Goal: Find specific page/section: Find specific page/section

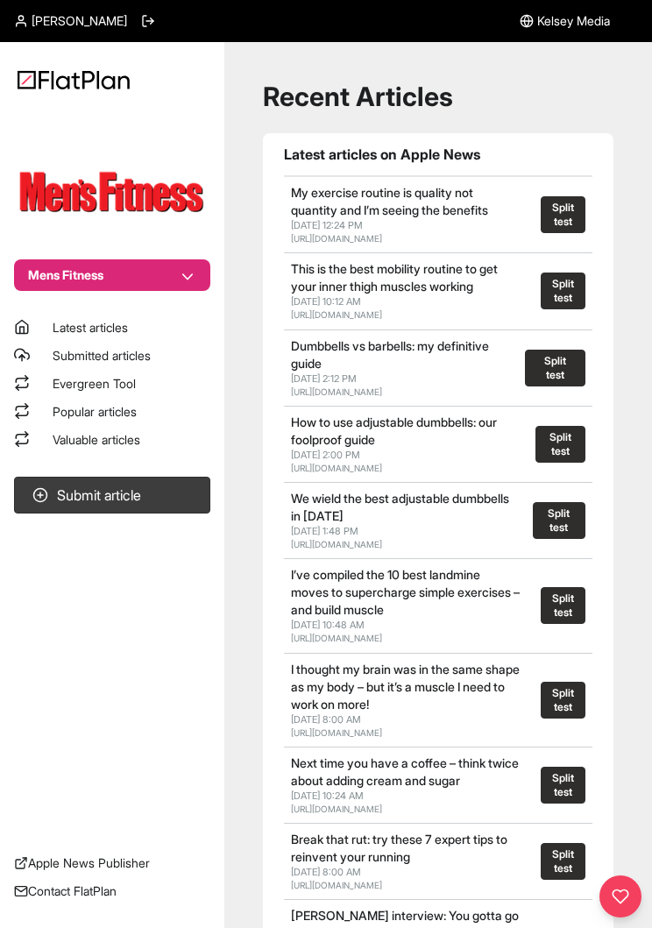
click at [157, 413] on link "Popular articles" at bounding box center [112, 412] width 196 height 18
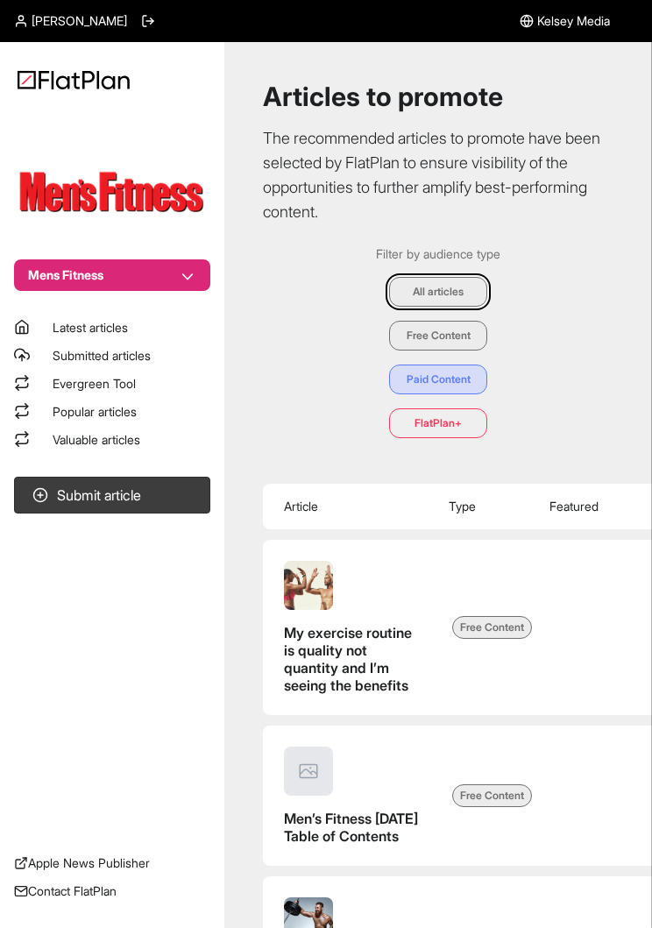
click at [170, 439] on link "Valuable articles" at bounding box center [112, 440] width 196 height 18
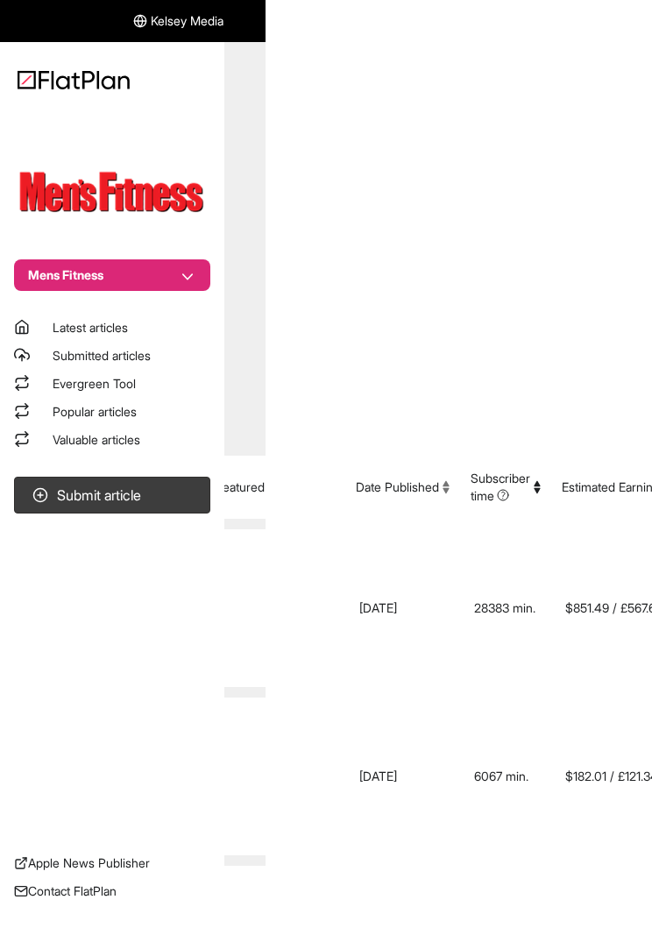
scroll to position [0, 404]
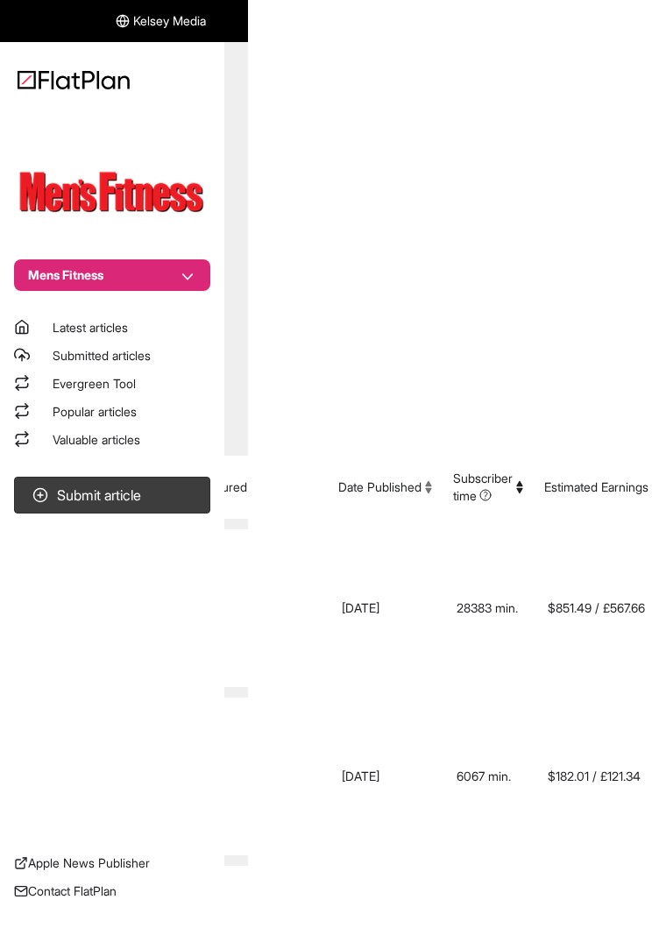
click at [613, 482] on button "Estimated Earnings" at bounding box center [601, 487] width 115 height 18
click at [599, 483] on button "Estimated Earnings" at bounding box center [601, 487] width 115 height 18
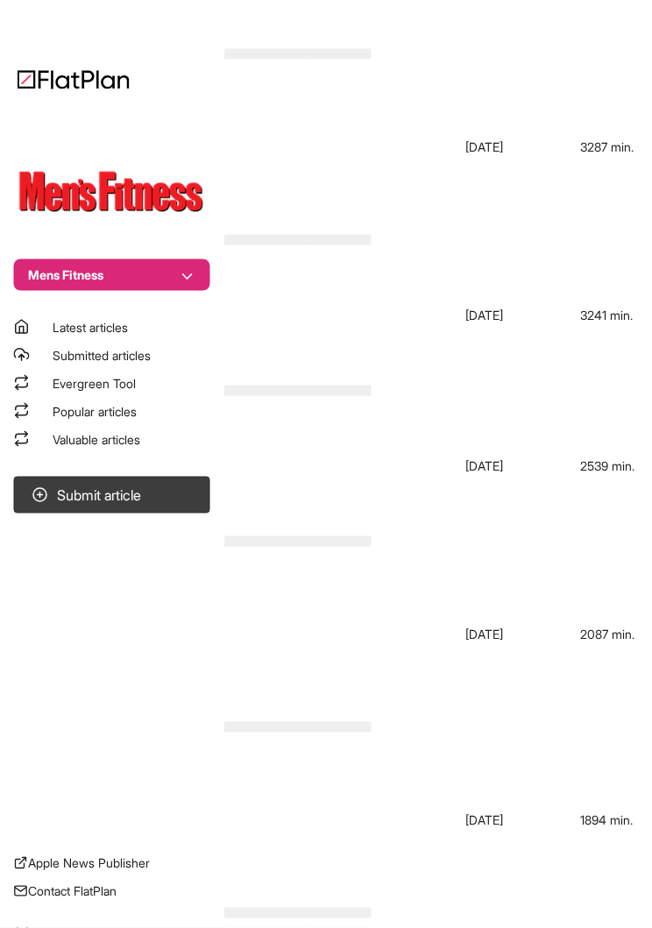
scroll to position [1142, 0]
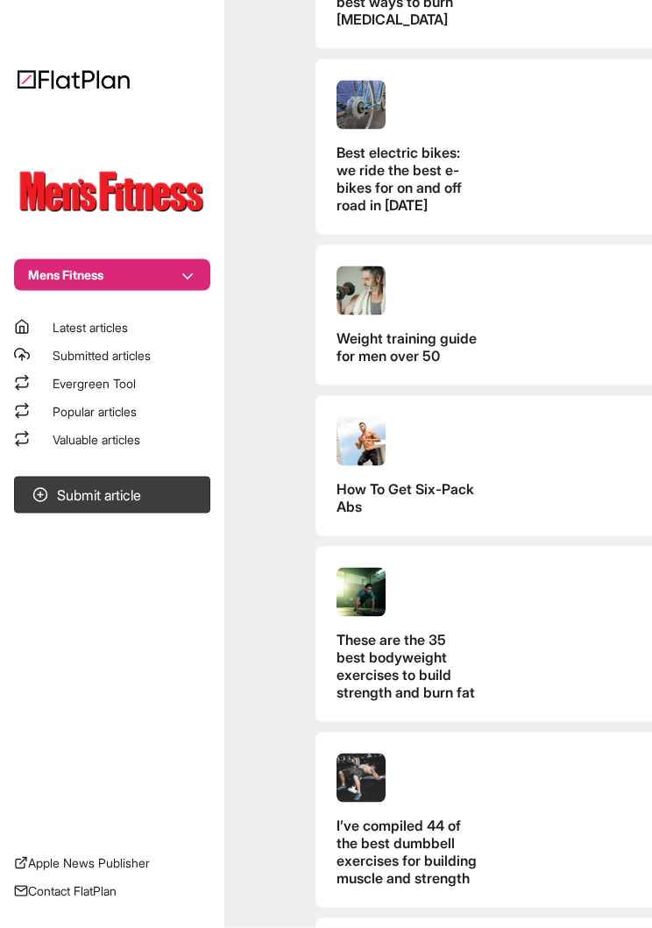
click at [191, 279] on button "Mens Fitness" at bounding box center [112, 275] width 196 height 32
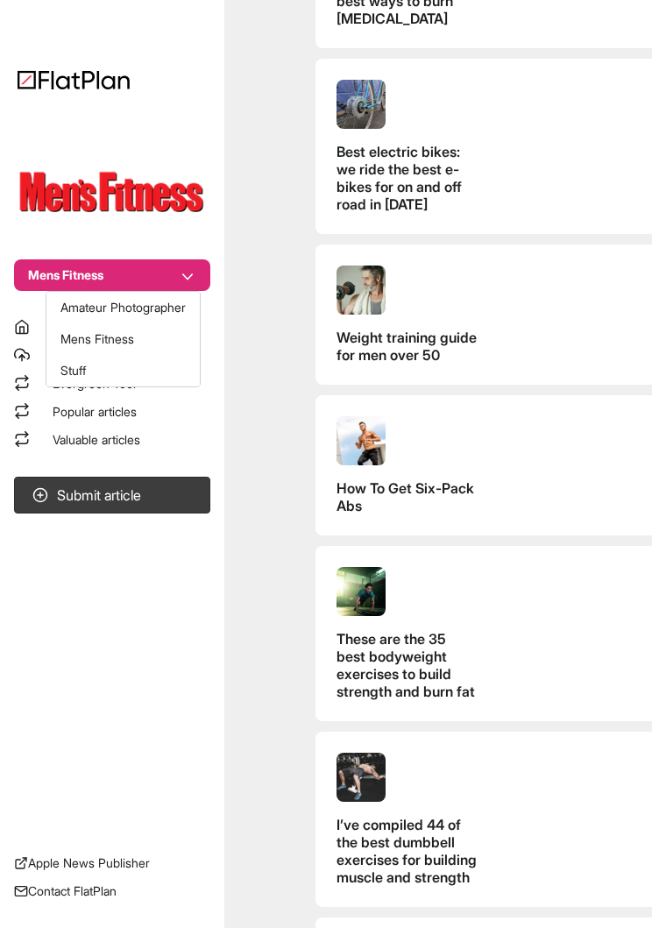
click at [177, 307] on button "Amateur Photographer" at bounding box center [122, 308] width 153 height 32
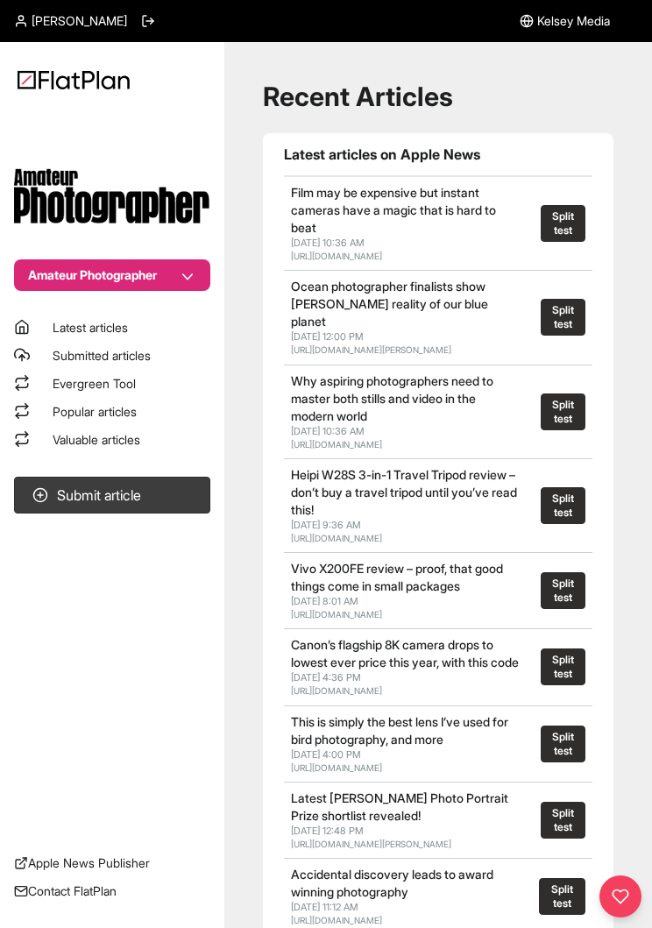
click at [140, 438] on span "Valuable articles" at bounding box center [97, 439] width 88 height 15
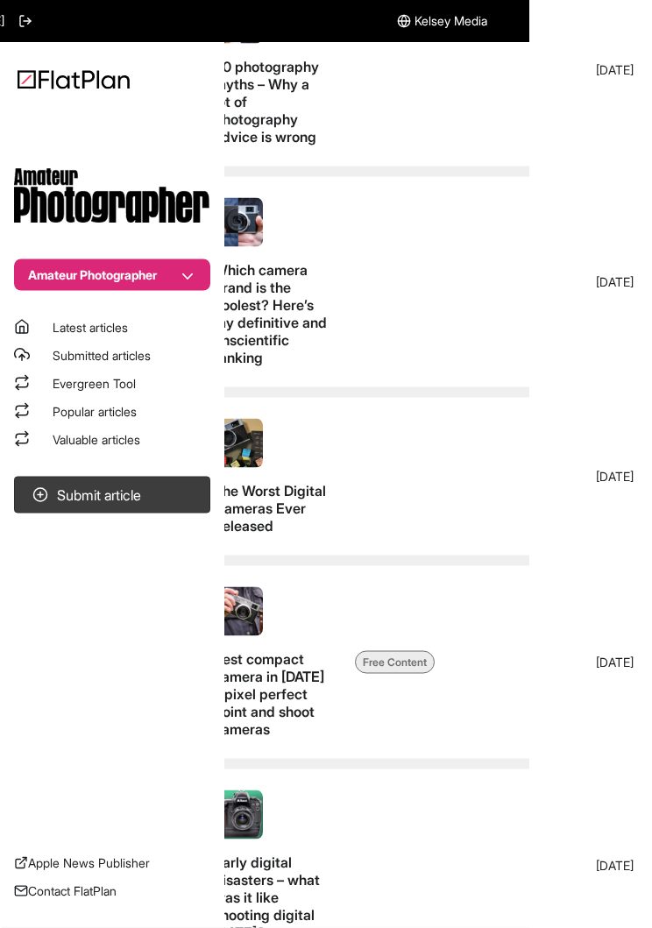
scroll to position [794, 0]
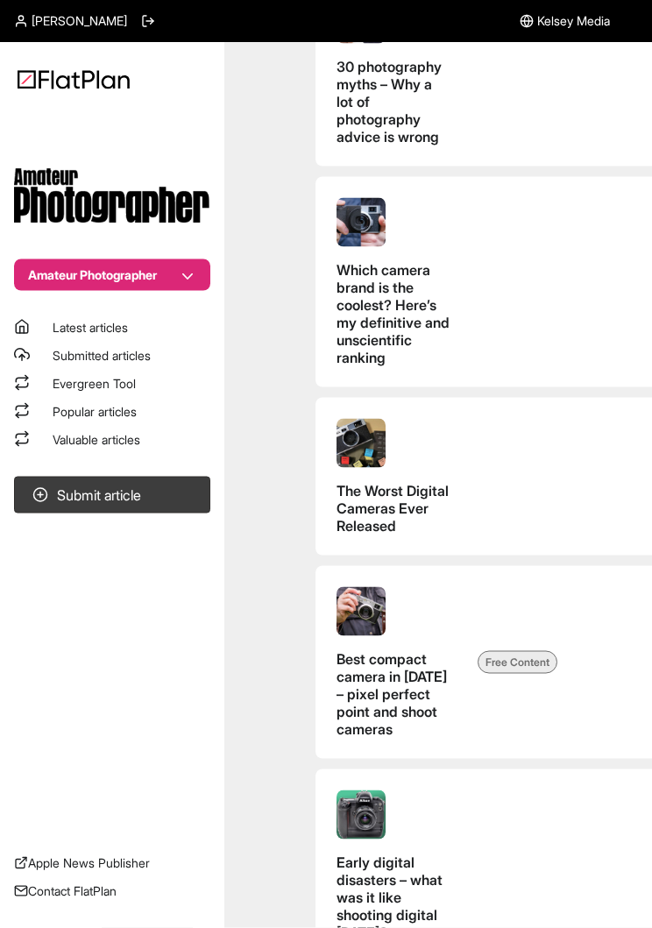
click at [188, 275] on button "Amateur Photographer" at bounding box center [112, 275] width 196 height 32
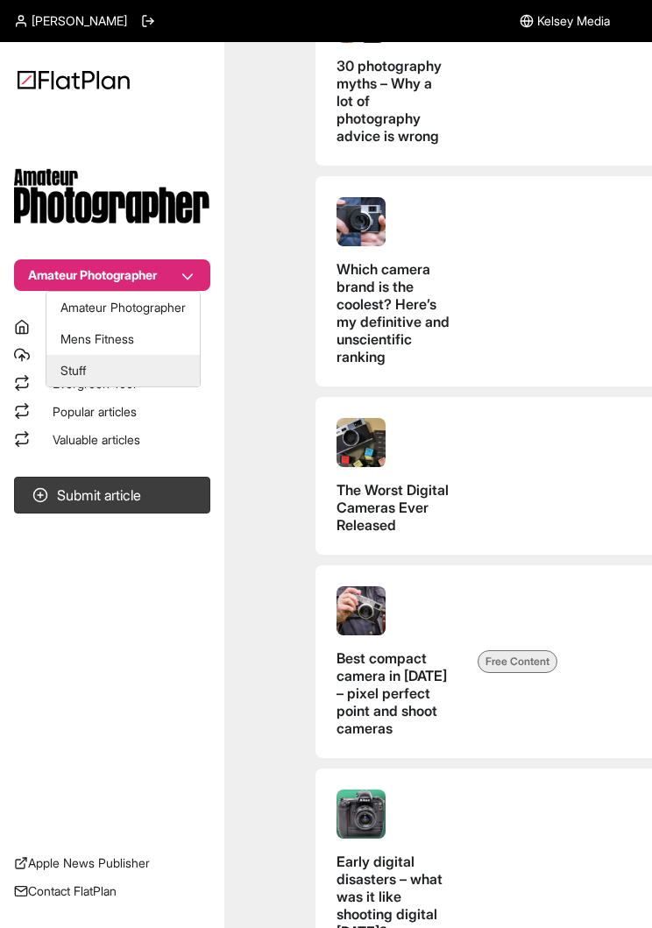
click at [153, 364] on button "Stuff" at bounding box center [122, 371] width 153 height 32
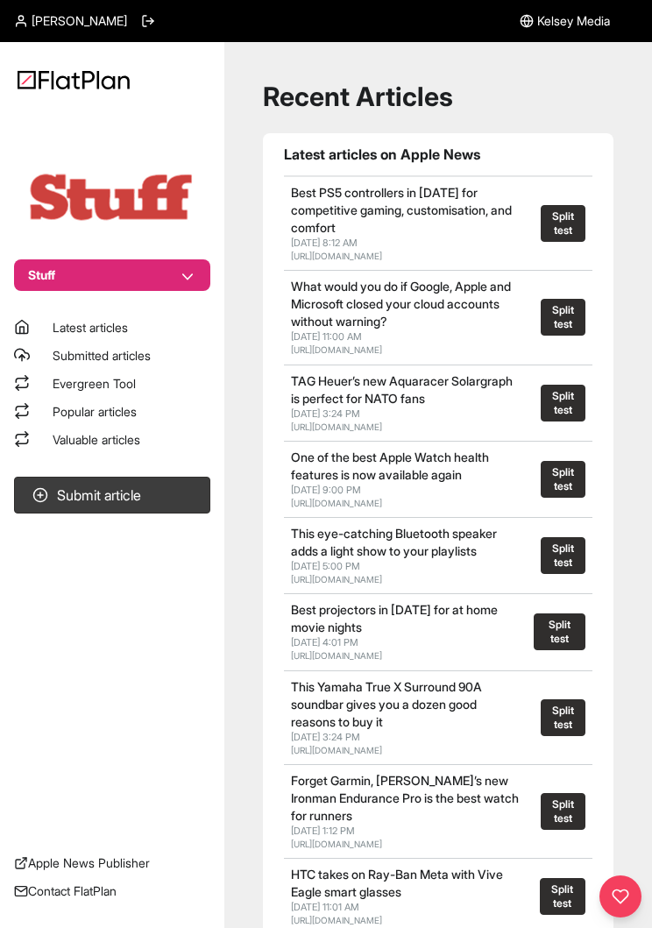
click at [177, 437] on link "Valuable articles" at bounding box center [112, 440] width 196 height 18
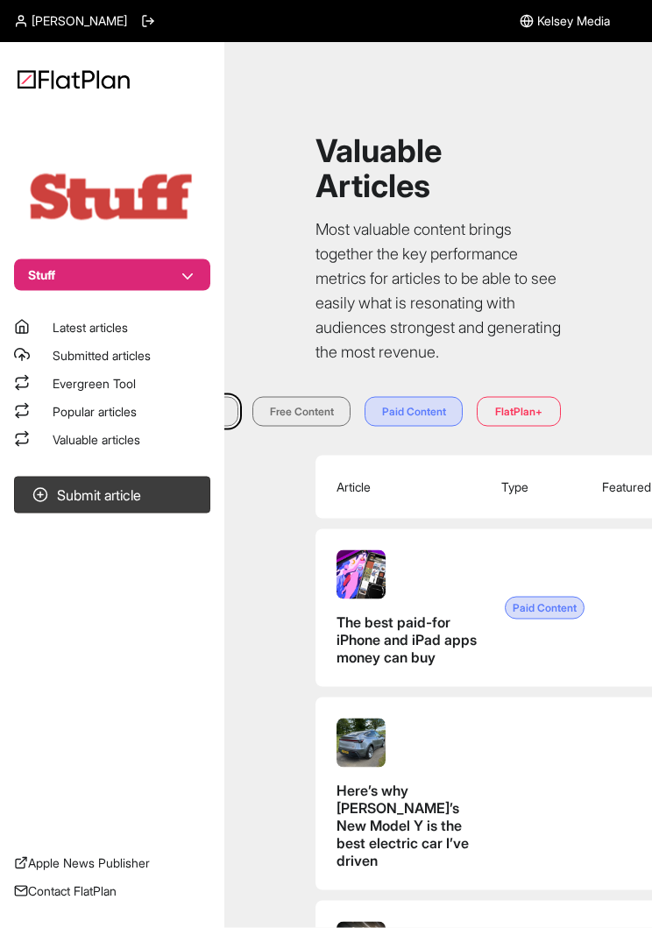
scroll to position [1, 0]
